Goal: Entertainment & Leisure: Consume media (video, audio)

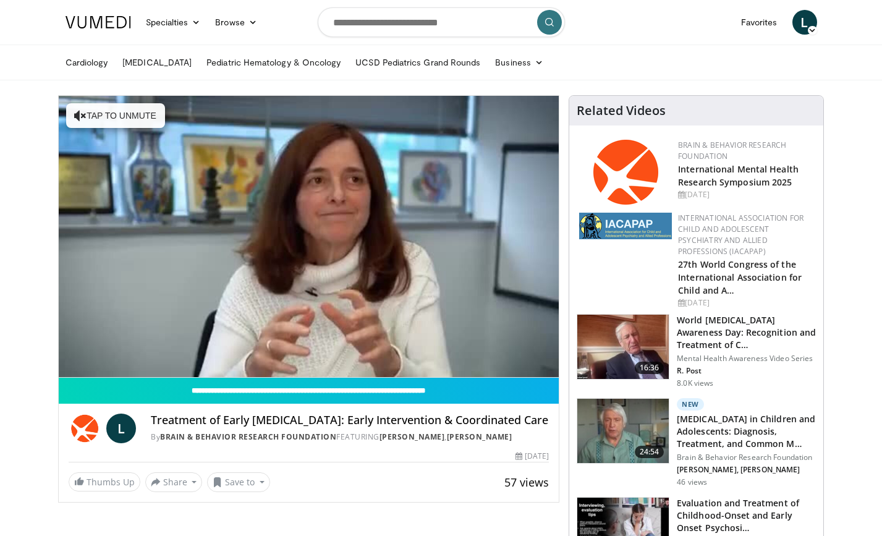
click at [633, 334] on img at bounding box center [622, 347] width 91 height 64
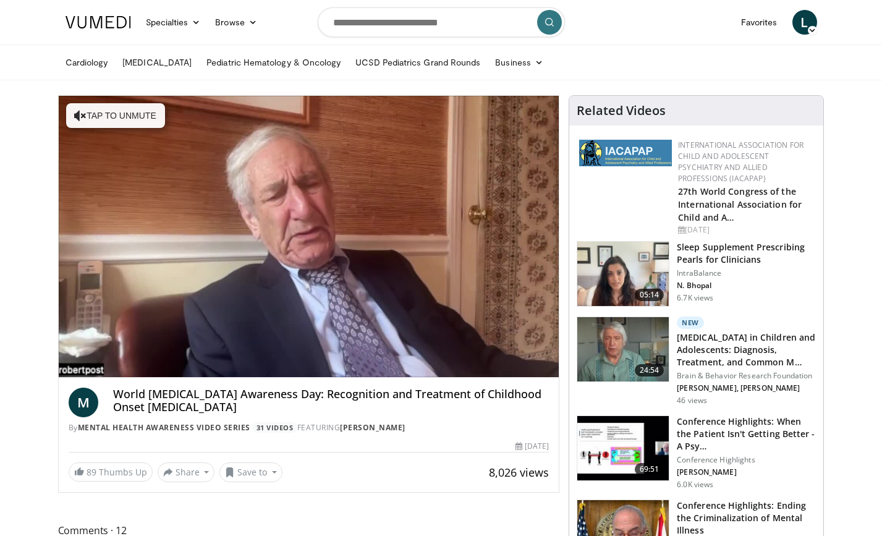
click at [696, 241] on h3 "Sleep Supplement Prescribing Pearls for Clinicians" at bounding box center [746, 253] width 139 height 25
